Goal: Check status: Check status

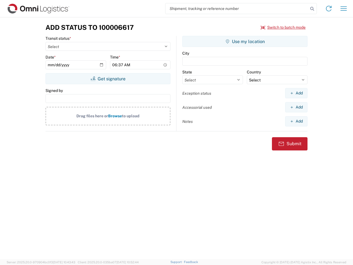
click at [237, 9] on input "search" at bounding box center [237, 8] width 143 height 10
click at [312, 9] on icon at bounding box center [312, 9] width 8 height 8
click at [329, 9] on icon at bounding box center [328, 8] width 9 height 9
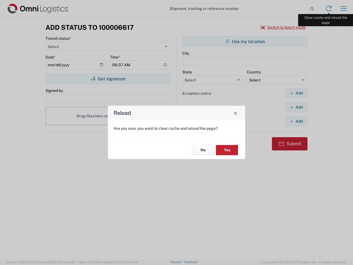
click at [344, 9] on div "Reload Are you sure, you want to clear cache and reload the page? No Yes" at bounding box center [176, 132] width 353 height 265
click at [283, 27] on div "Reload Are you sure, you want to clear cache and reload the page? No Yes" at bounding box center [176, 132] width 353 height 265
click at [108, 79] on div "Reload Are you sure, you want to clear cache and reload the page? No Yes" at bounding box center [176, 132] width 353 height 265
click at [245, 41] on div "Reload Are you sure, you want to clear cache and reload the page? No Yes" at bounding box center [176, 132] width 353 height 265
click at [296, 93] on div "Reload Are you sure, you want to clear cache and reload the page? No Yes" at bounding box center [176, 132] width 353 height 265
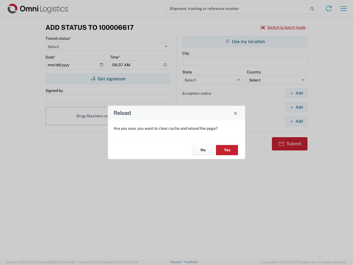
click at [296, 107] on div "Reload Are you sure, you want to clear cache and reload the page? No Yes" at bounding box center [176, 132] width 353 height 265
click at [296, 121] on div "Reload Are you sure, you want to clear cache and reload the page? No Yes" at bounding box center [176, 132] width 353 height 265
